Goal: Task Accomplishment & Management: Manage account settings

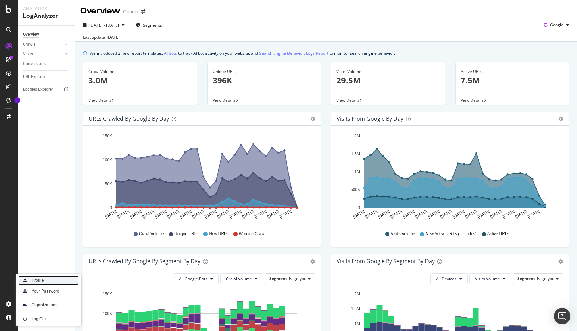
click at [43, 282] on div "Profile" at bounding box center [38, 280] width 12 height 5
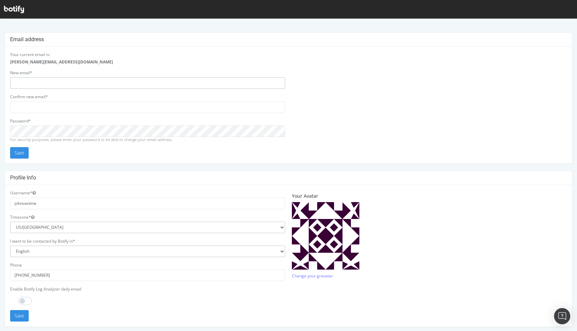
type input "johnvantine"
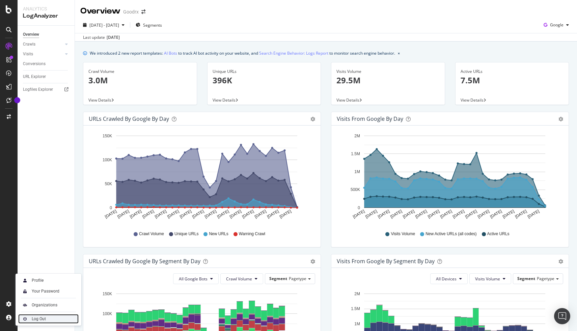
click at [38, 317] on div "Log Out" at bounding box center [39, 318] width 14 height 5
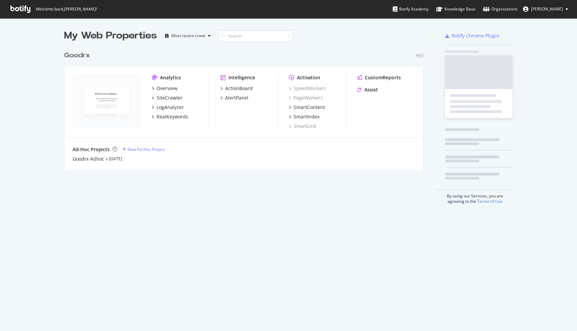
scroll to position [128, 365]
